Goal: Task Accomplishment & Management: Use online tool/utility

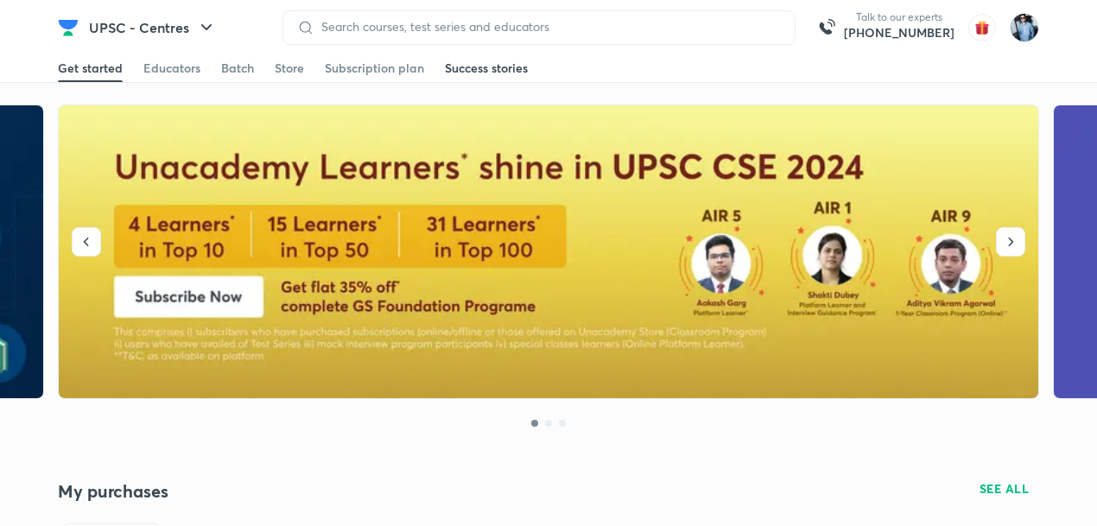
scroll to position [919, 0]
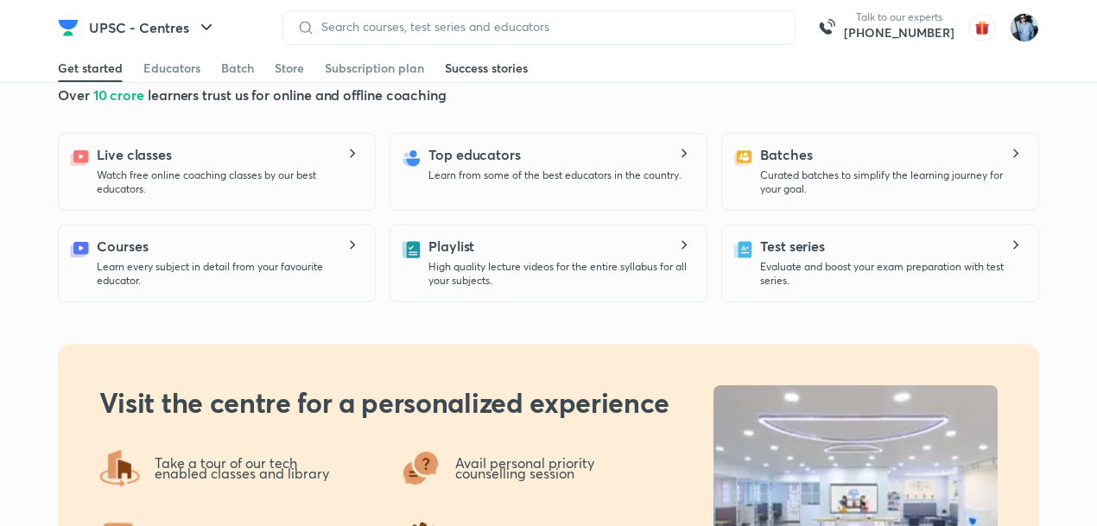
click at [352, 153] on icon at bounding box center [350, 154] width 21 height 10
click at [353, 150] on icon at bounding box center [350, 154] width 21 height 10
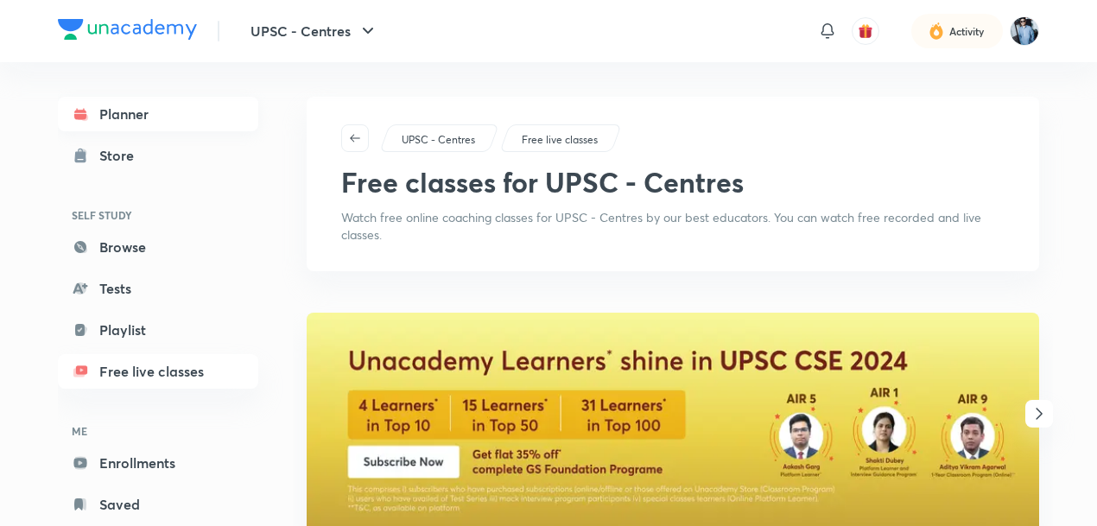
click at [159, 116] on link "Planner" at bounding box center [158, 114] width 200 height 35
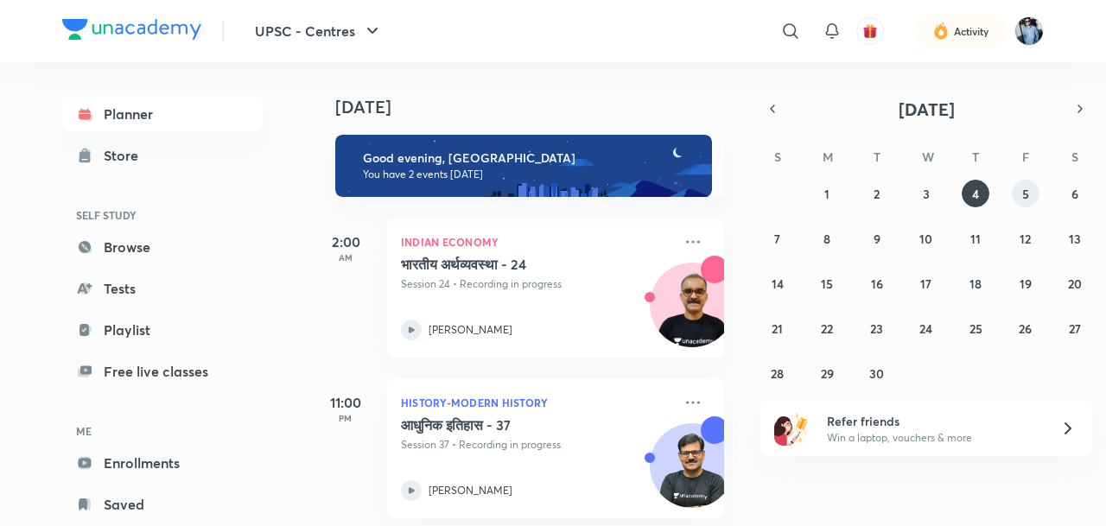
click at [1019, 194] on button "5" at bounding box center [1026, 194] width 28 height 28
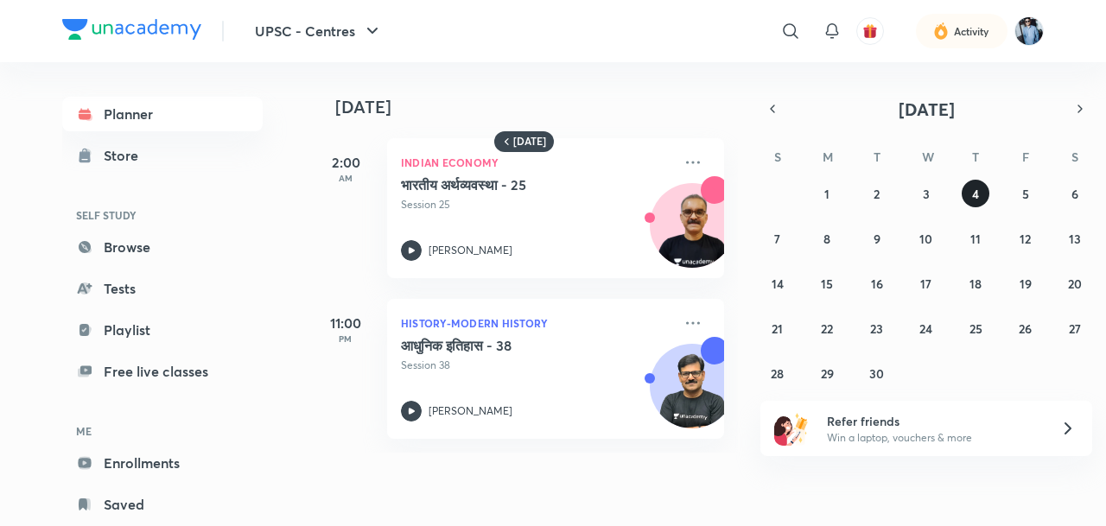
click at [984, 198] on button "4" at bounding box center [976, 194] width 28 height 28
